Goal: Information Seeking & Learning: Learn about a topic

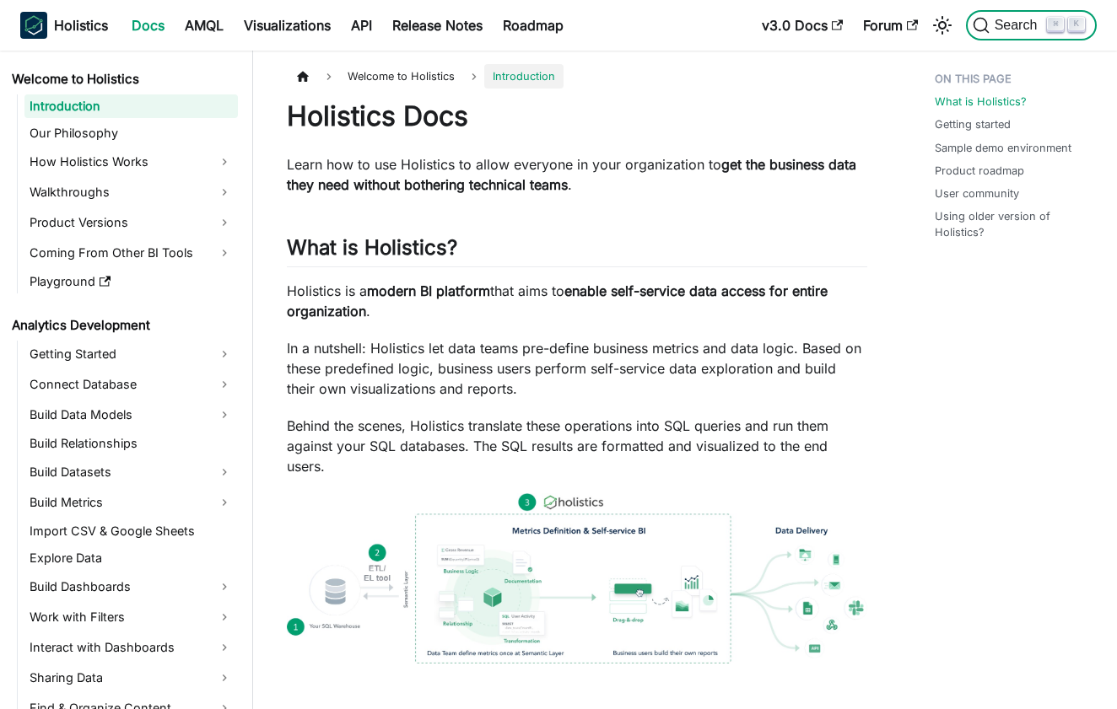
click at [1000, 21] on span "Search" at bounding box center [1018, 25] width 58 height 15
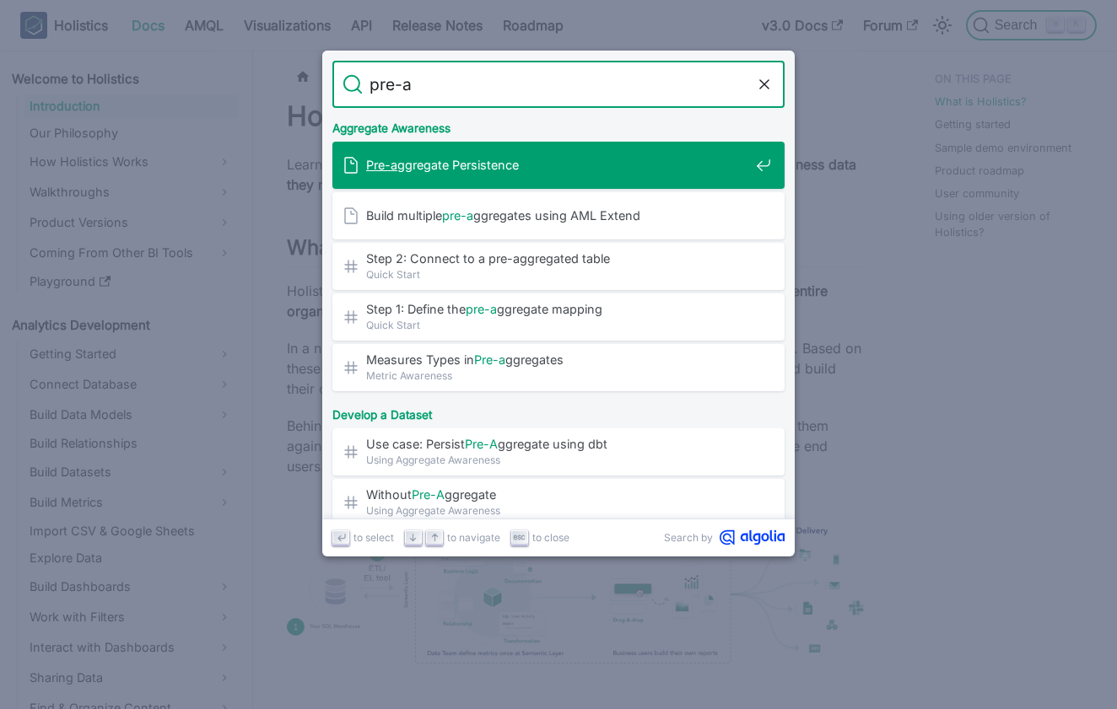
type input "pre-ag"
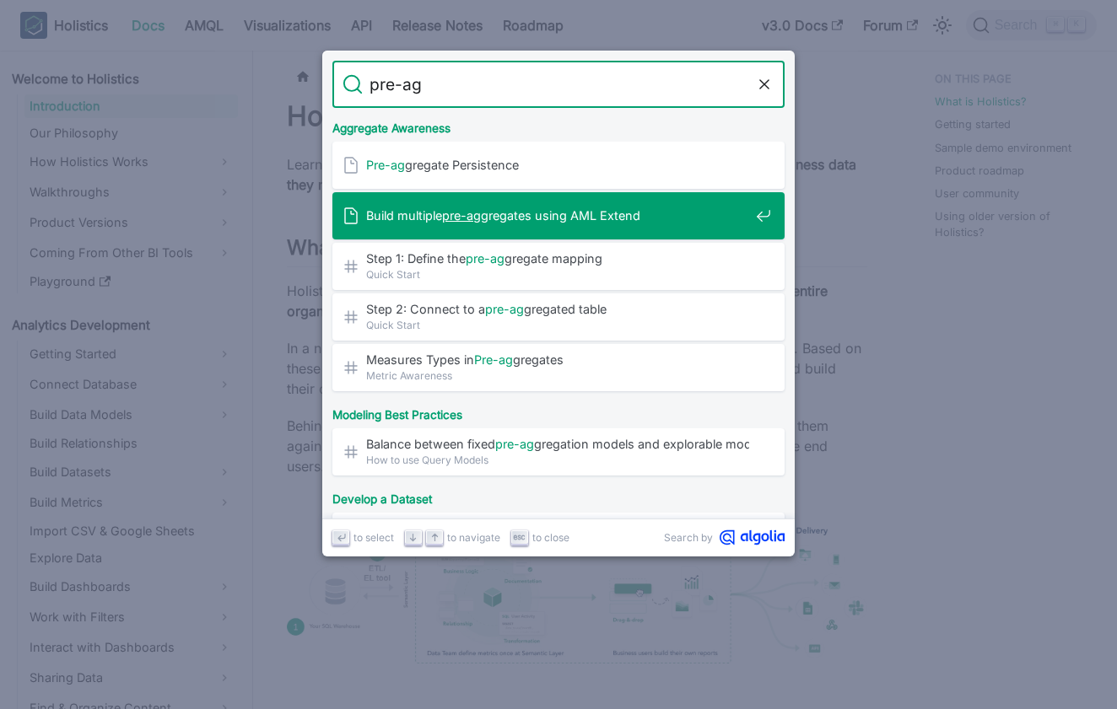
click at [541, 219] on span "Build multiple pre-ag gregates using AML Extend" at bounding box center [557, 215] width 383 height 16
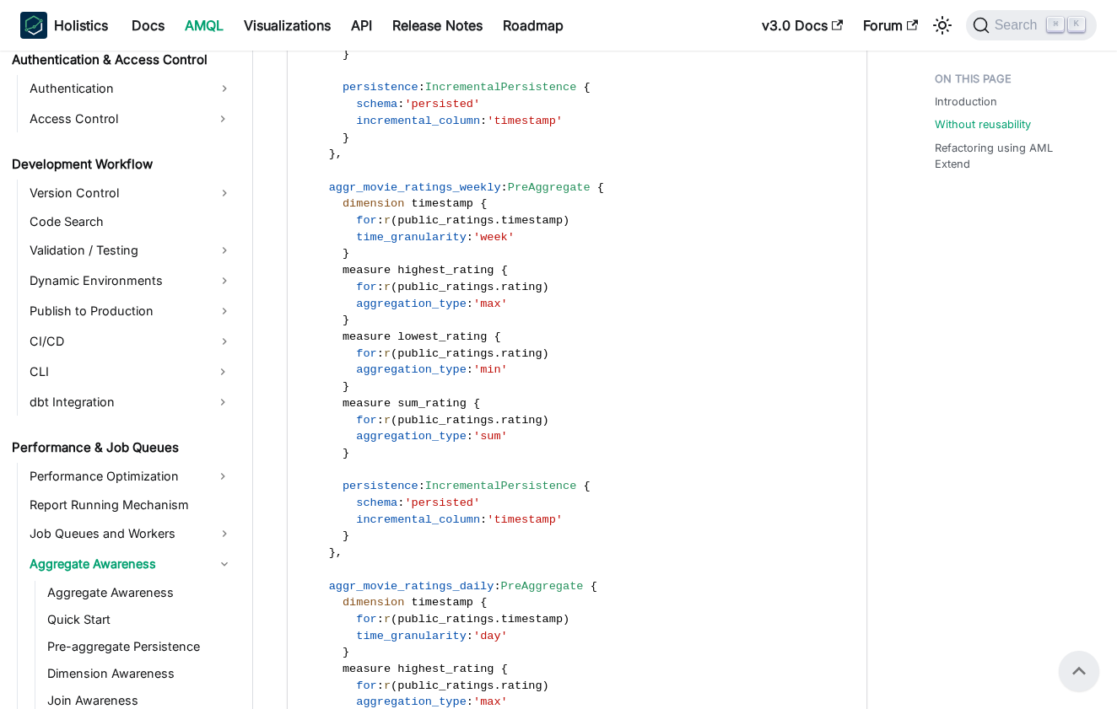
scroll to position [1248, 0]
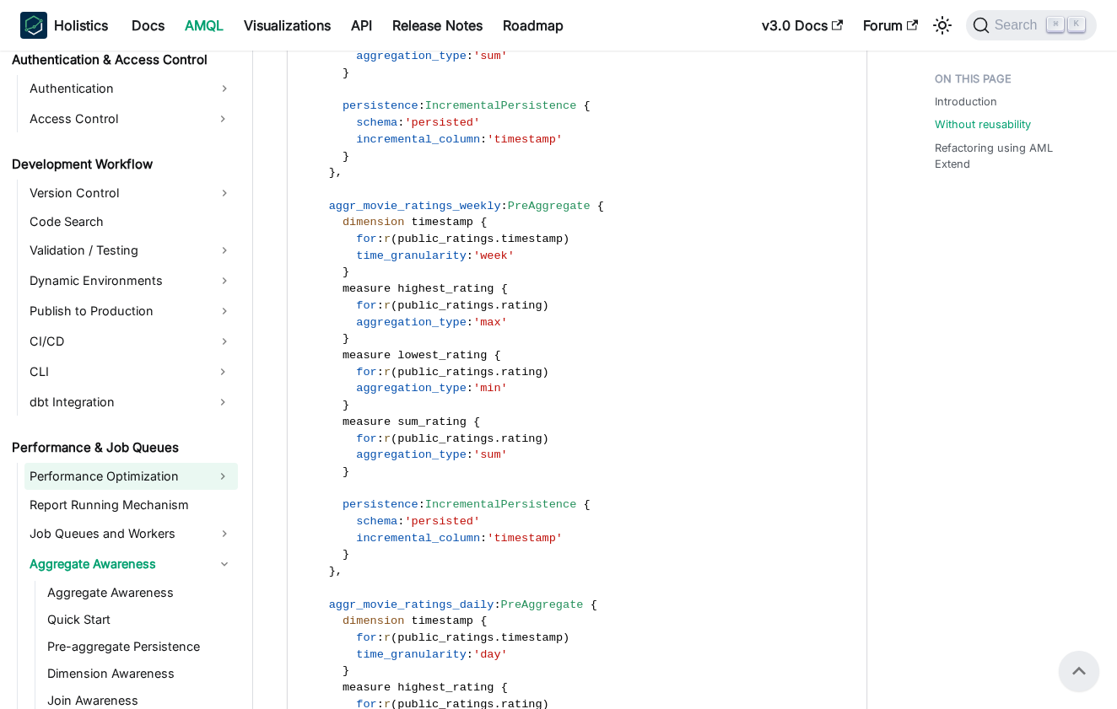
click at [144, 479] on link "Performance Optimization" at bounding box center [115, 476] width 183 height 27
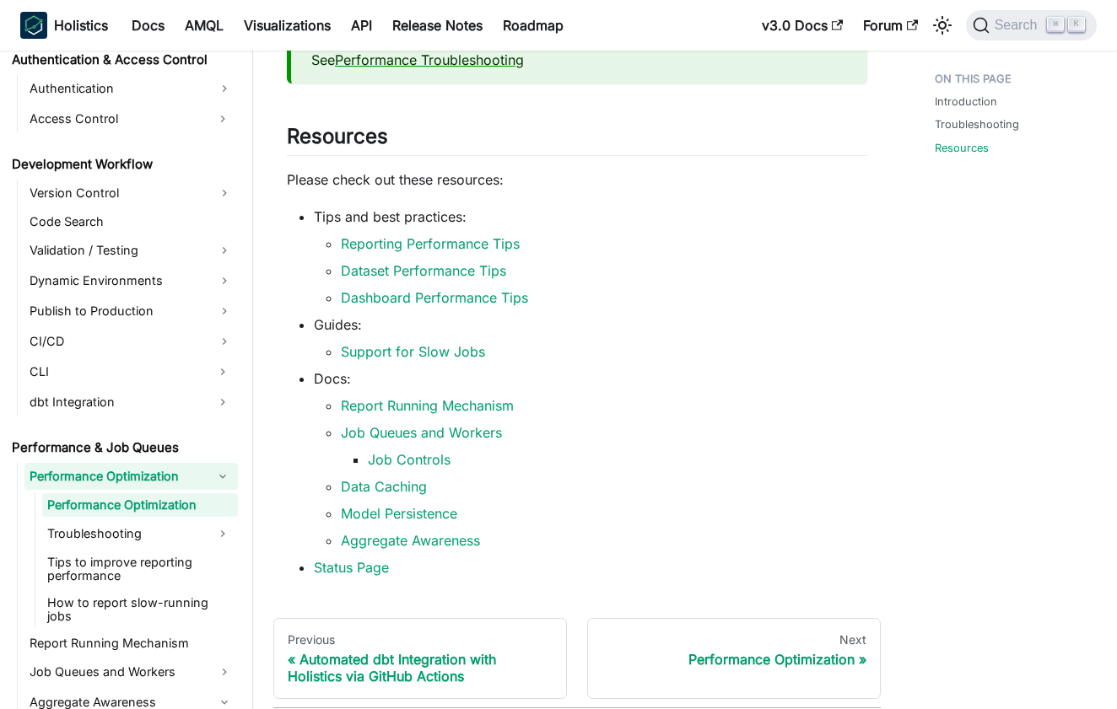
scroll to position [316, 0]
click at [110, 566] on link "Tips to improve reporting performance" at bounding box center [140, 569] width 196 height 37
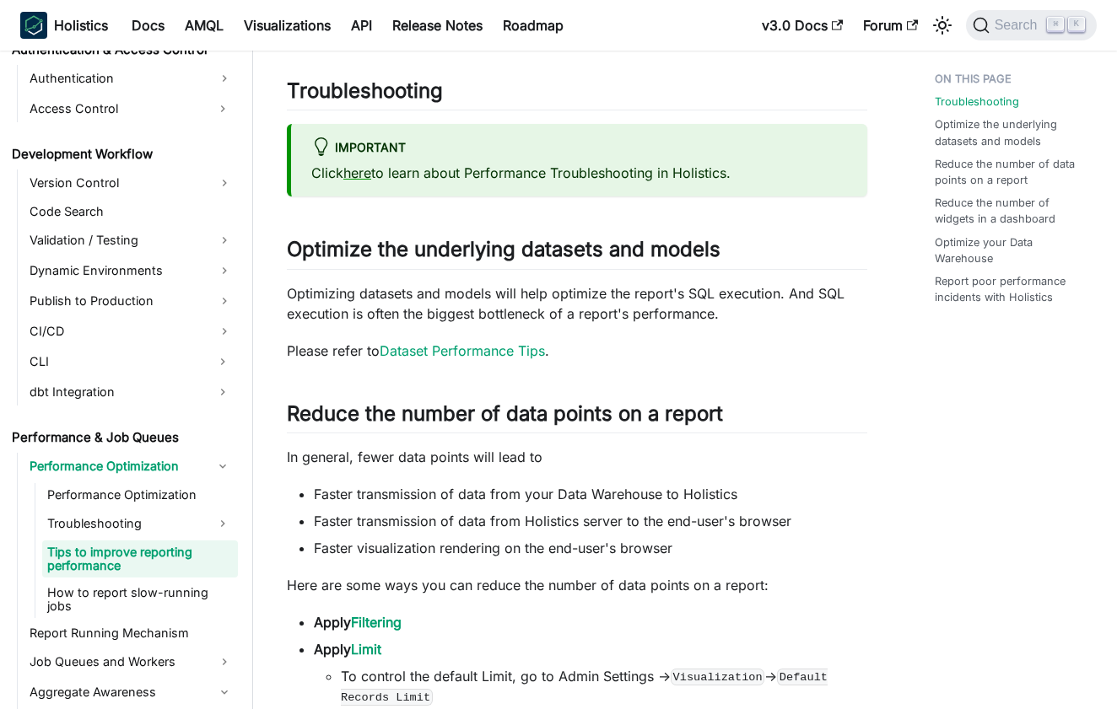
scroll to position [263, 0]
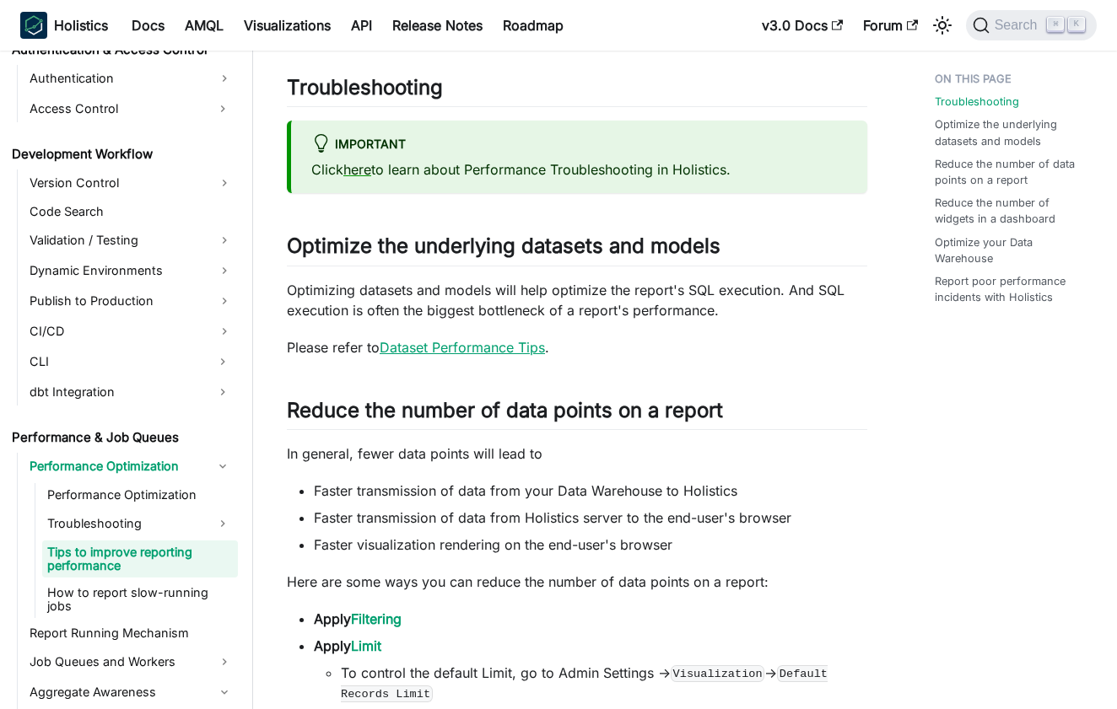
click at [498, 343] on link "Dataset Performance Tips" at bounding box center [462, 347] width 165 height 17
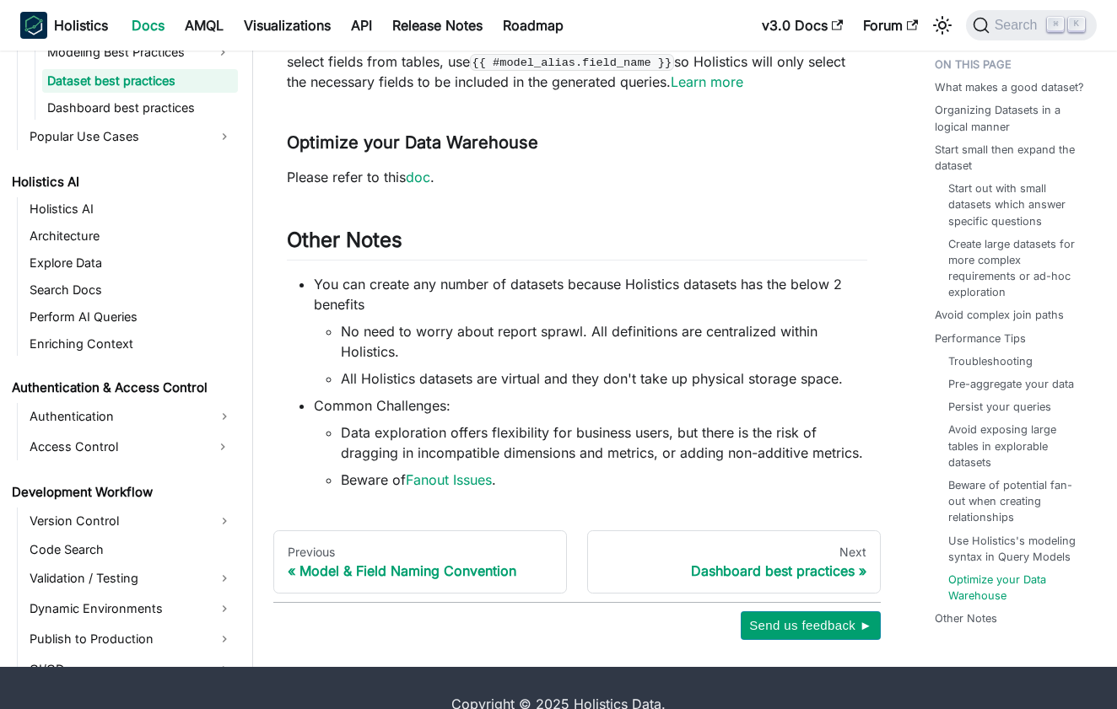
scroll to position [3847, 0]
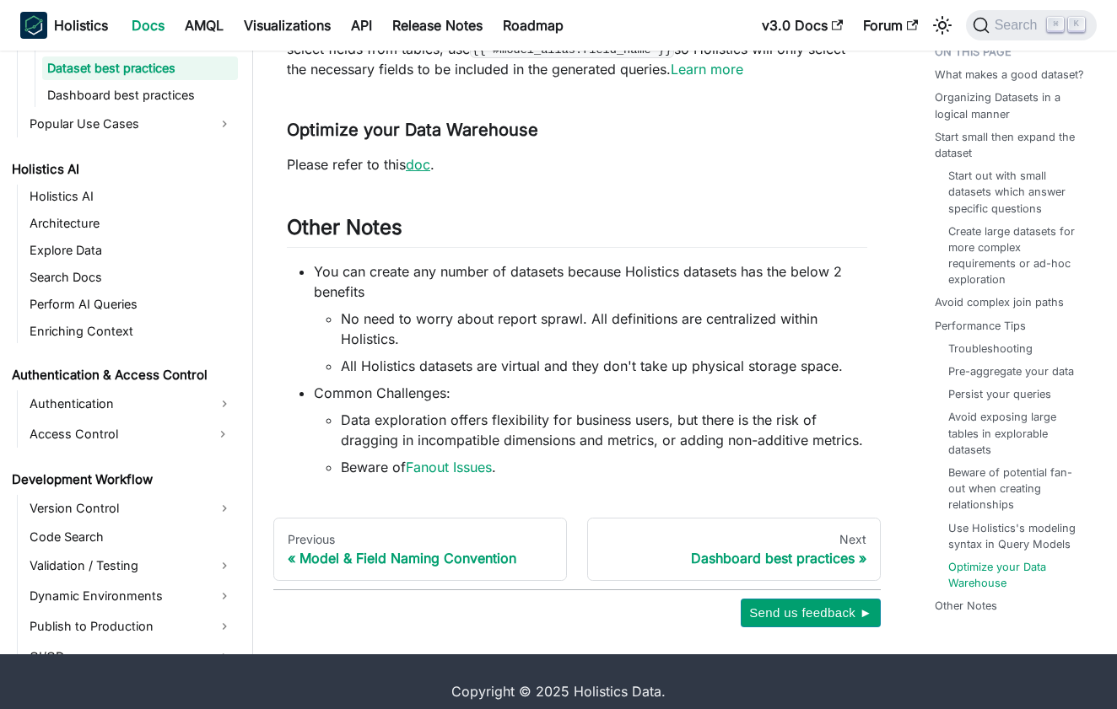
click at [422, 165] on link "doc" at bounding box center [418, 164] width 24 height 17
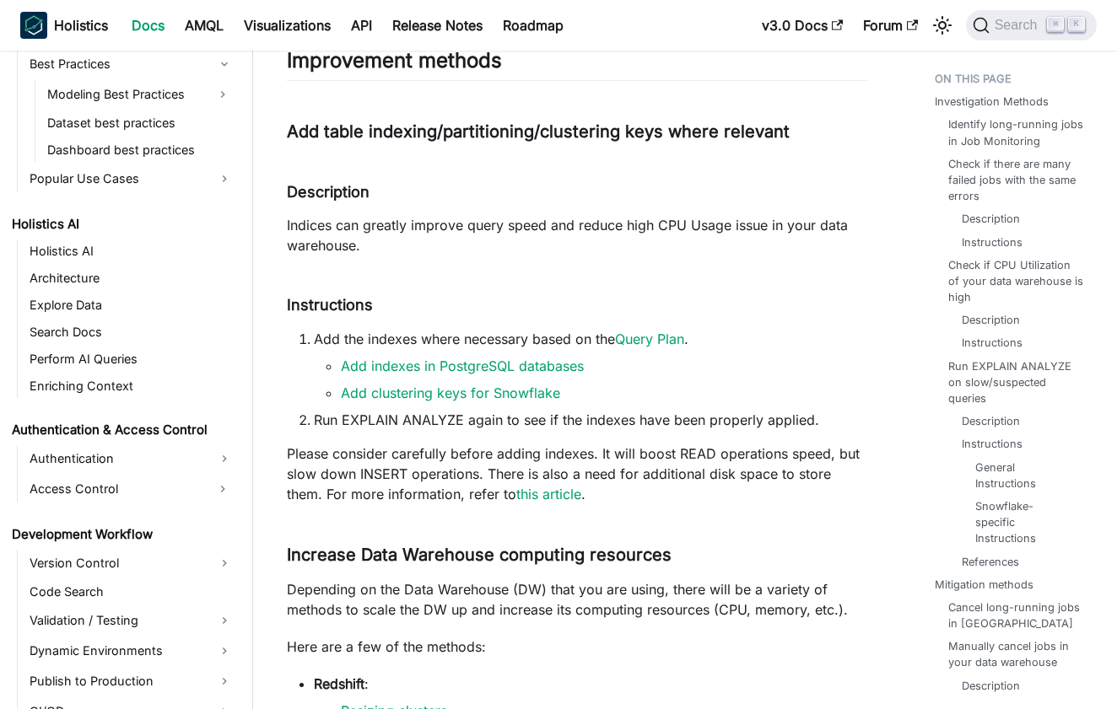
scroll to position [1133, 0]
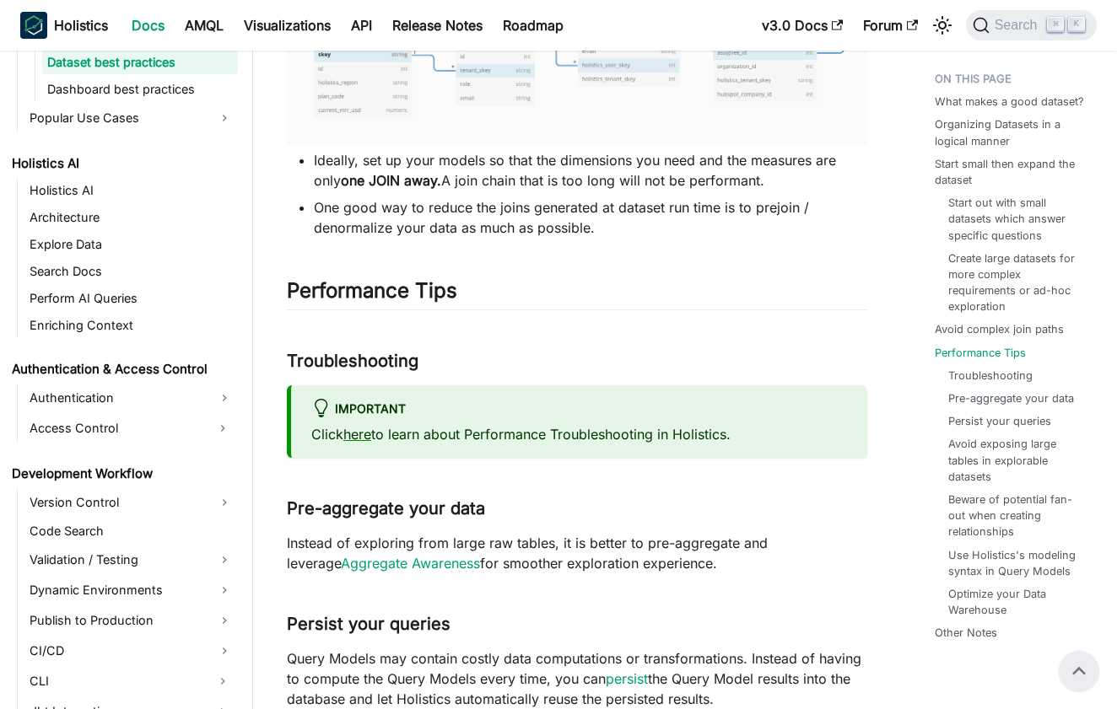
scroll to position [2660, 0]
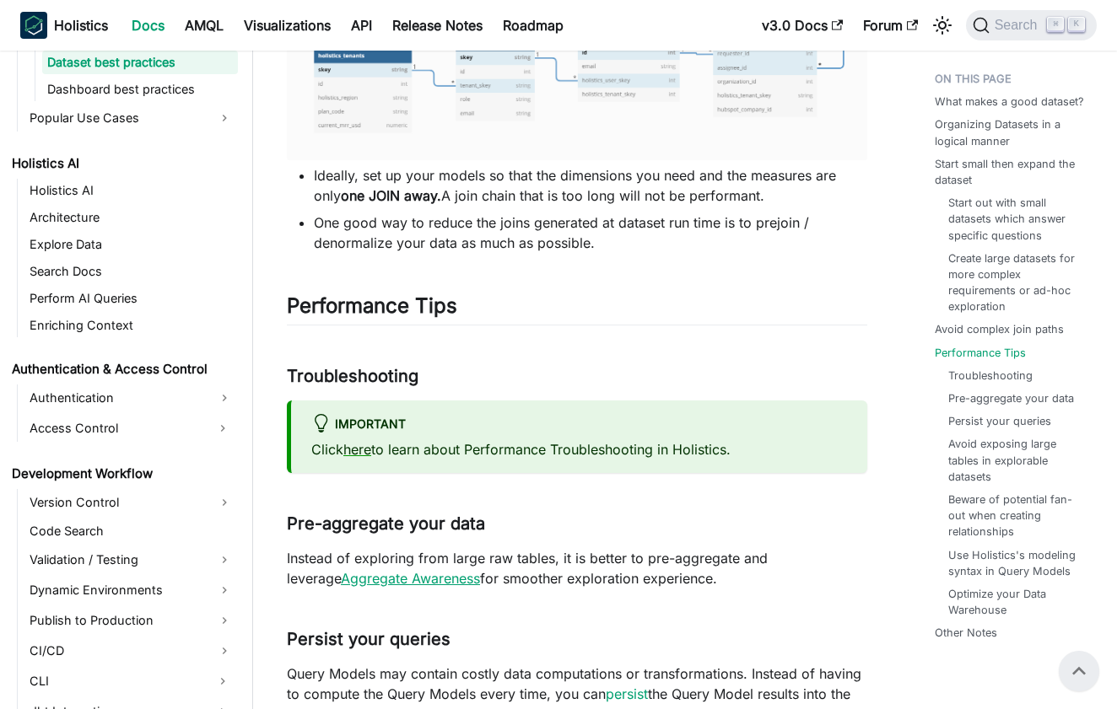
click at [352, 579] on link "Aggregate Awareness" at bounding box center [410, 578] width 139 height 17
